Goal: Information Seeking & Learning: Learn about a topic

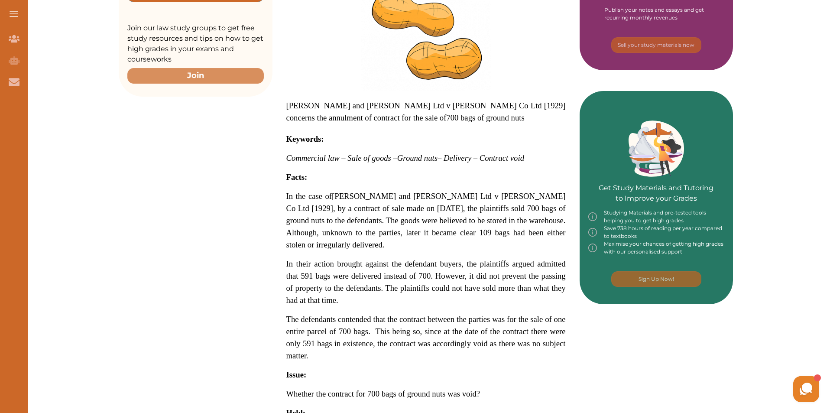
scroll to position [260, 0]
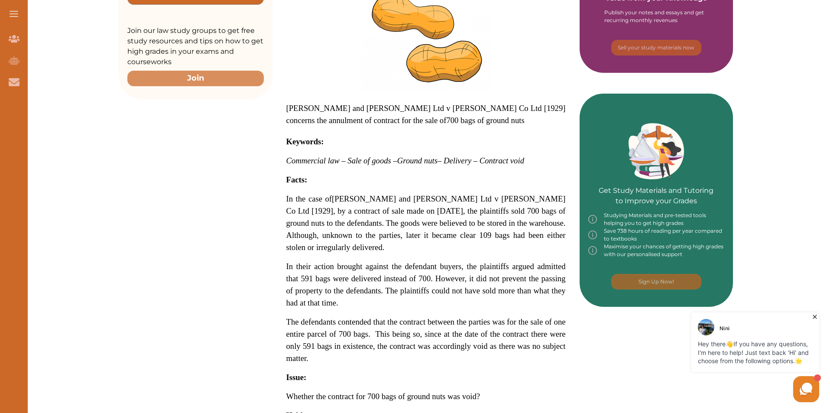
drag, startPoint x: 288, startPoint y: 103, endPoint x: 307, endPoint y: 100, distance: 19.4
click at [307, 100] on p "[PERSON_NAME] and [PERSON_NAME] Ltd v [PERSON_NAME] Co Ltd [1929] concerns the …" at bounding box center [425, 290] width 279 height 607
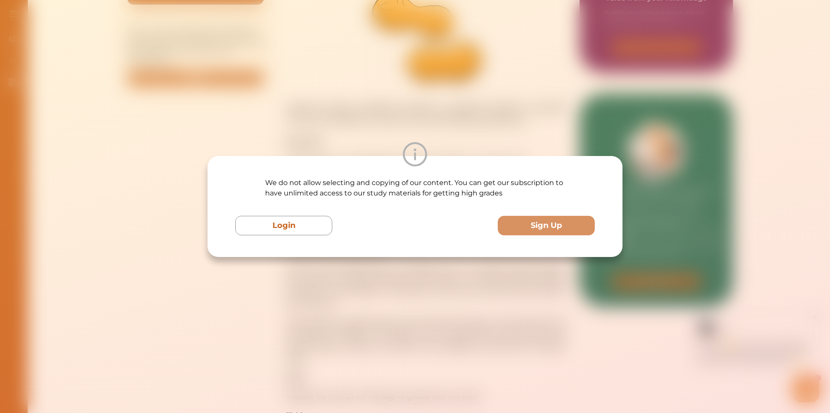
click at [298, 100] on div "We do not allow selecting and copying of our content. You can get our subscript…" at bounding box center [415, 206] width 830 height 413
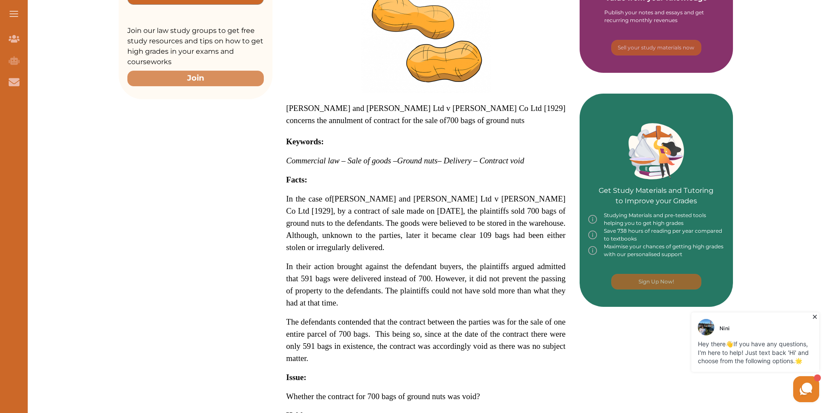
drag, startPoint x: 292, startPoint y: 103, endPoint x: 467, endPoint y: 121, distance: 175.5
click at [467, 121] on p "[PERSON_NAME] and [PERSON_NAME] Ltd v [PERSON_NAME] Co Ltd [1929] concerns the …" at bounding box center [425, 114] width 279 height 24
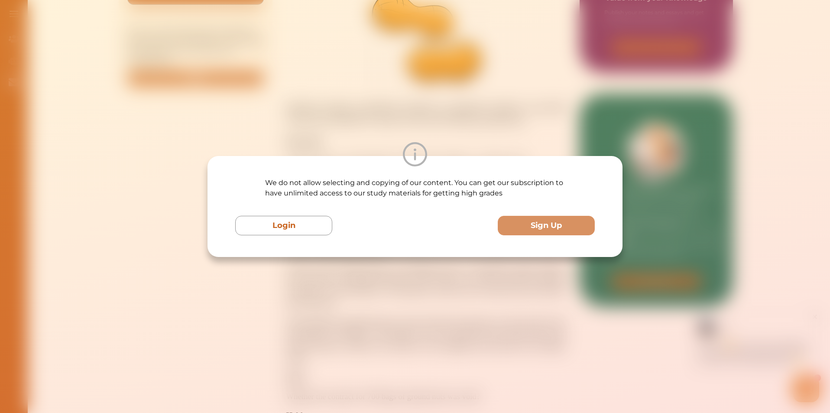
click at [462, 111] on div "We do not allow selecting and copying of our content. You can get our subscript…" at bounding box center [415, 206] width 830 height 413
